Goal: Browse casually: Explore the website without a specific task or goal

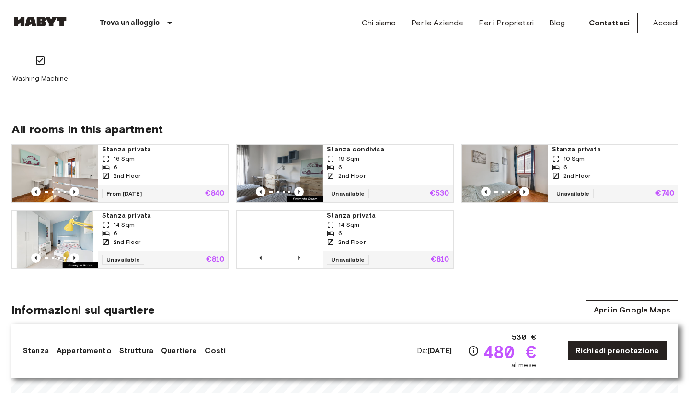
scroll to position [582, 0]
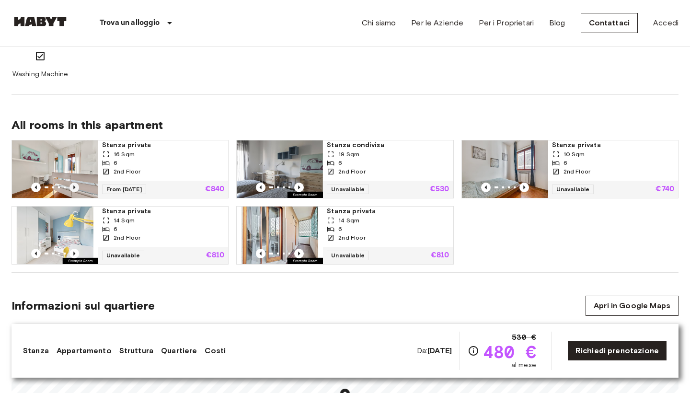
click at [75, 187] on icon "Previous image" at bounding box center [74, 187] width 2 height 4
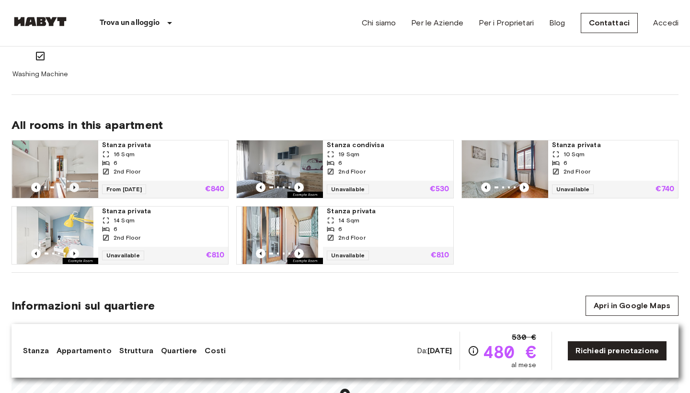
click at [75, 187] on icon "Previous image" at bounding box center [74, 187] width 2 height 4
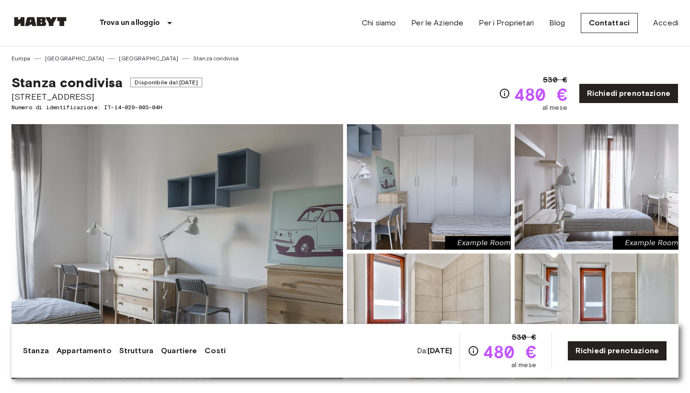
scroll to position [0, 0]
click at [251, 252] on img at bounding box center [176, 251] width 331 height 255
